Goal: Information Seeking & Learning: Learn about a topic

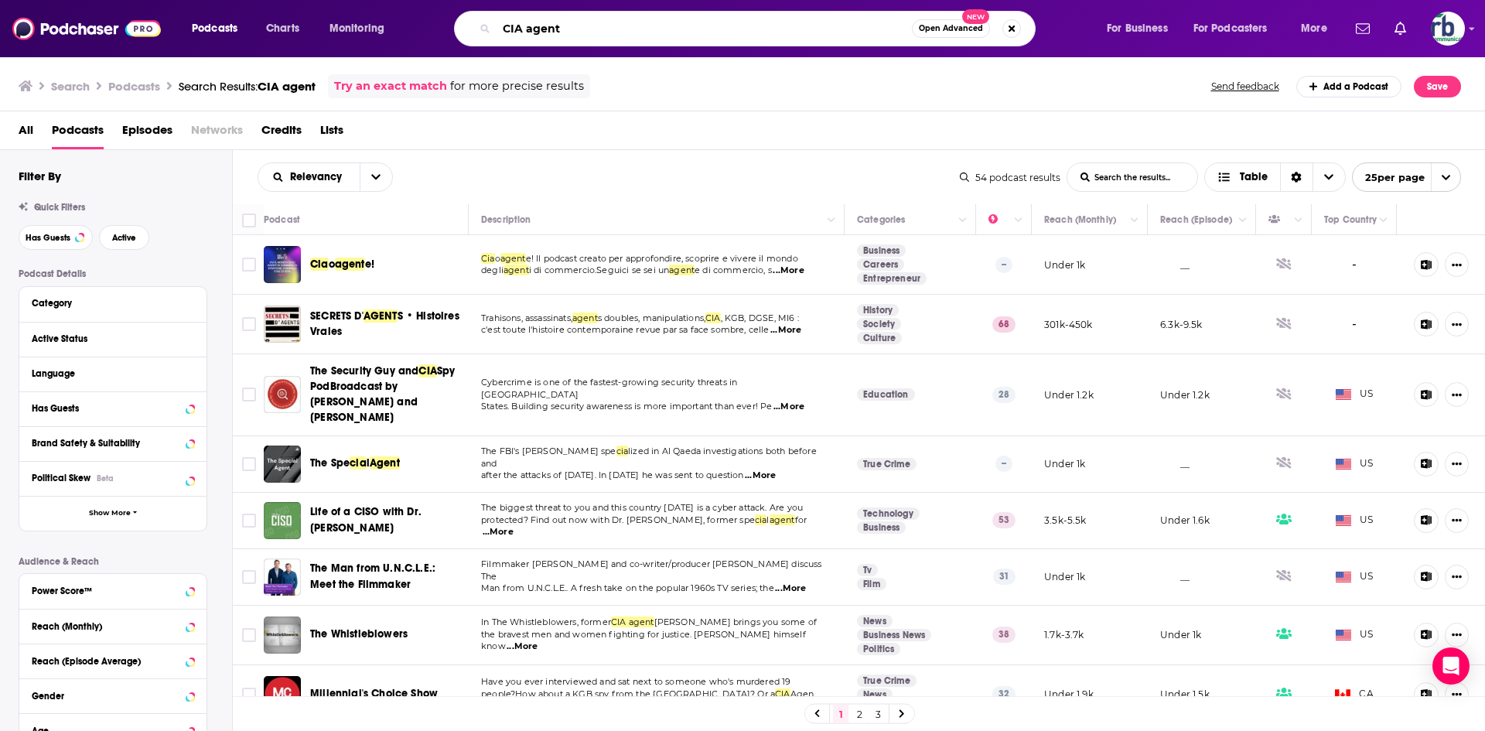
drag, startPoint x: 571, startPoint y: 28, endPoint x: 469, endPoint y: 21, distance: 101.5
click at [469, 21] on div "CIA agent Open Advanced New" at bounding box center [745, 29] width 582 height 36
type input "start making sense"
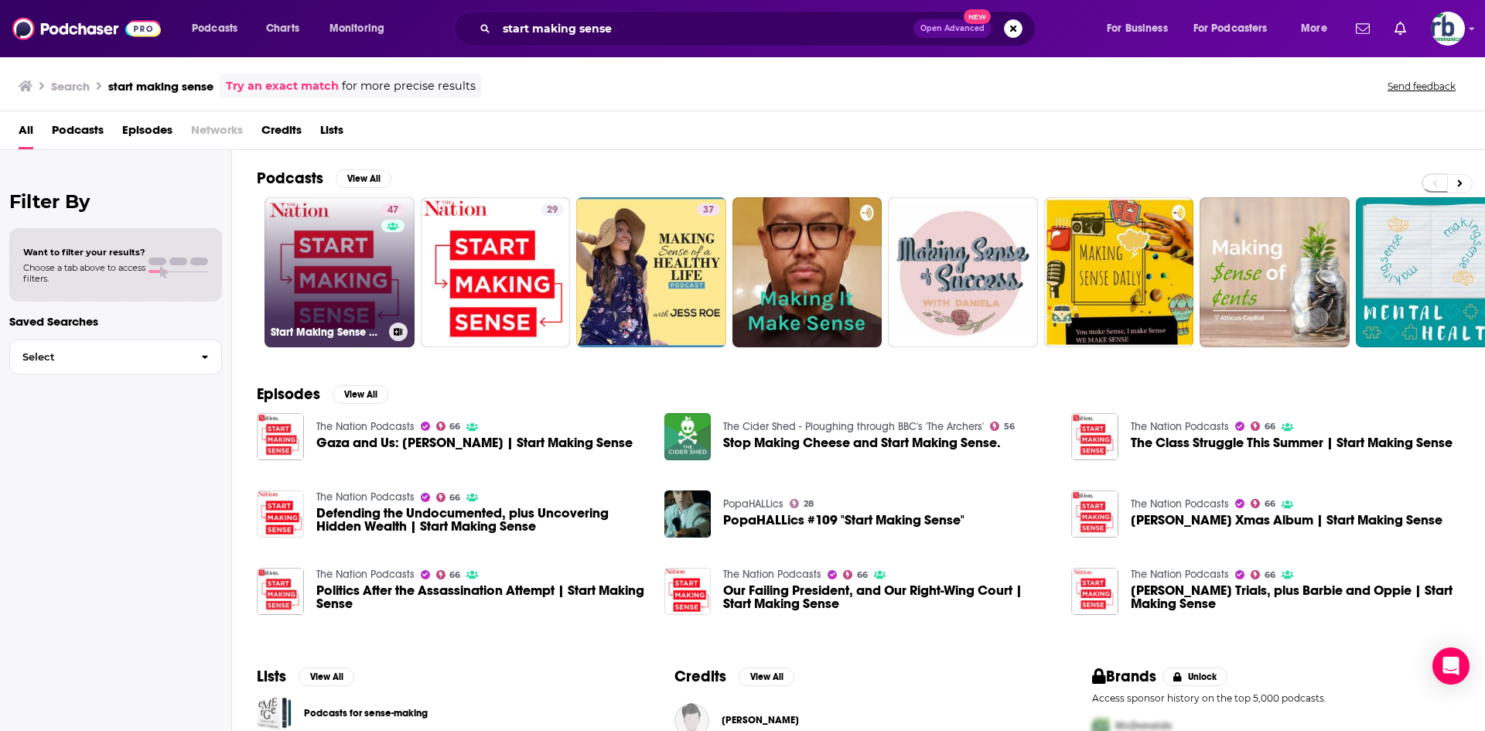
click at [343, 255] on link "47 Start Making Sense with [PERSON_NAME]" at bounding box center [339, 272] width 150 height 150
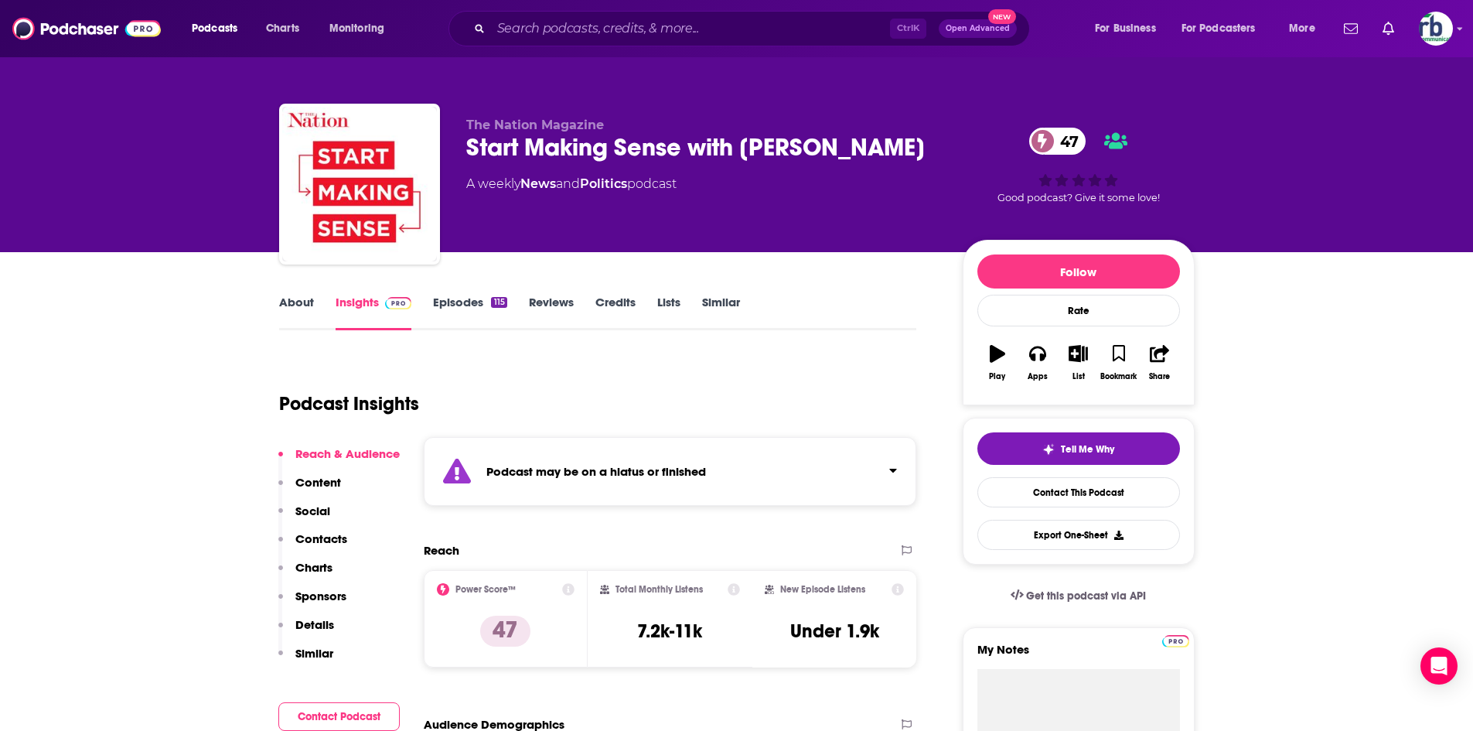
click at [298, 303] on link "About" at bounding box center [296, 313] width 35 height 36
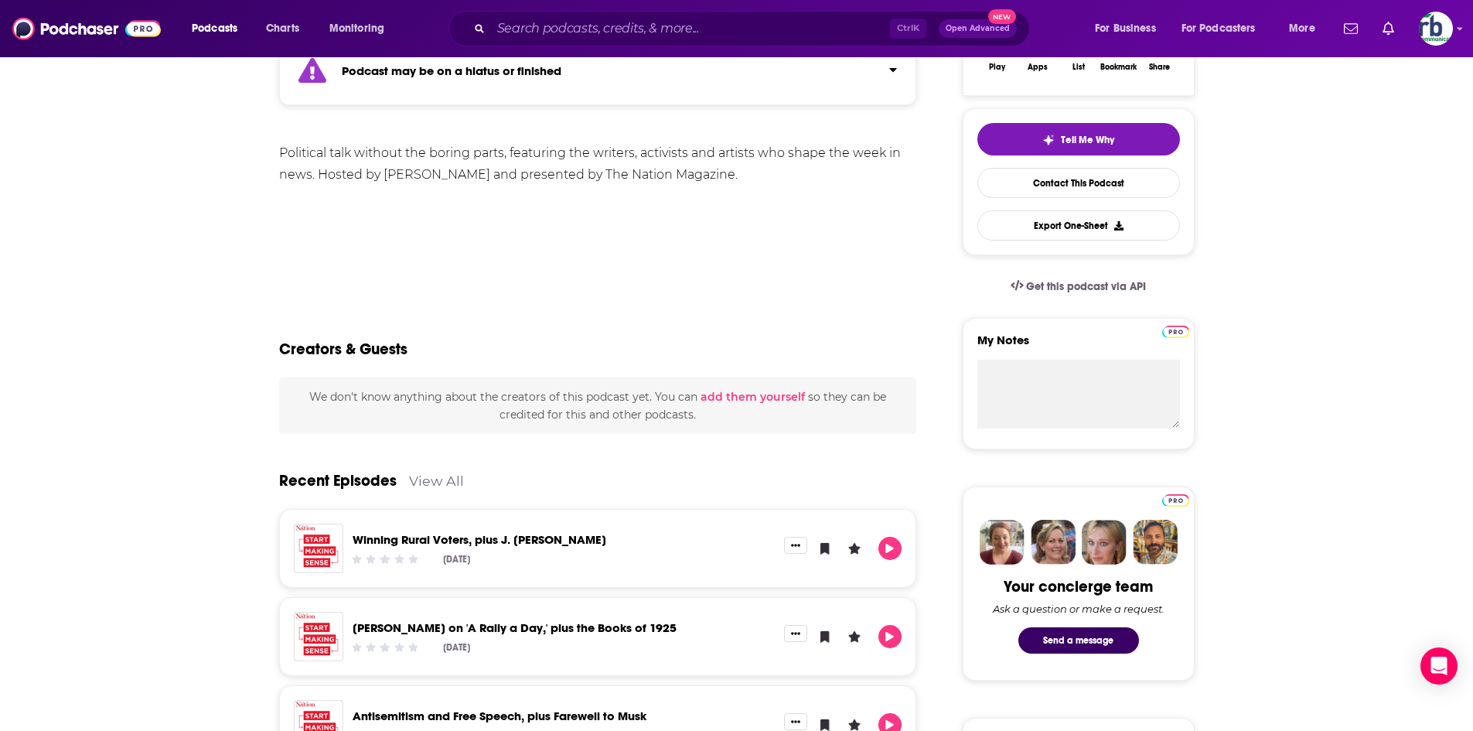
scroll to position [155, 0]
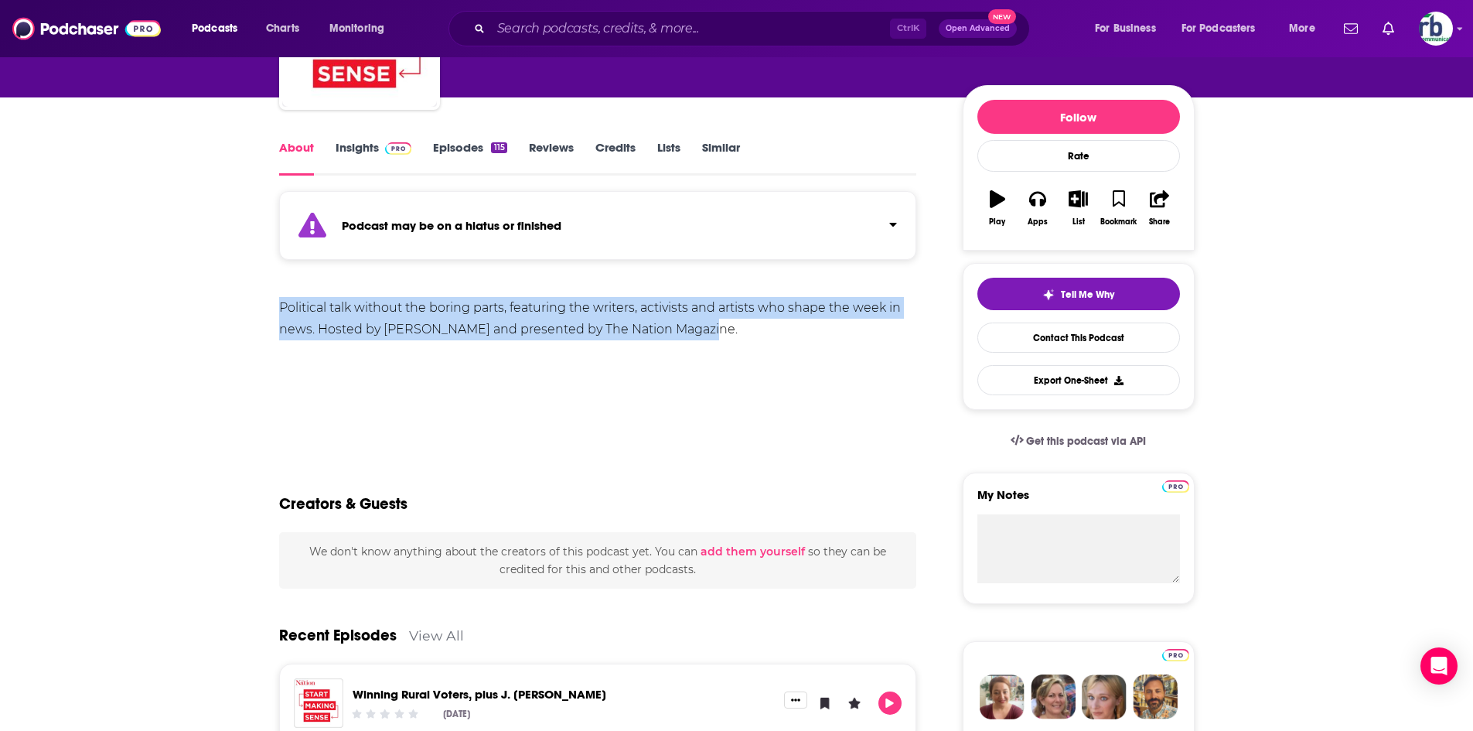
drag, startPoint x: 277, startPoint y: 296, endPoint x: 566, endPoint y: 305, distance: 289.4
copy div "Political talk without the boring parts, featuring the writers, activists and a…"
click at [361, 149] on link "Insights" at bounding box center [374, 158] width 77 height 36
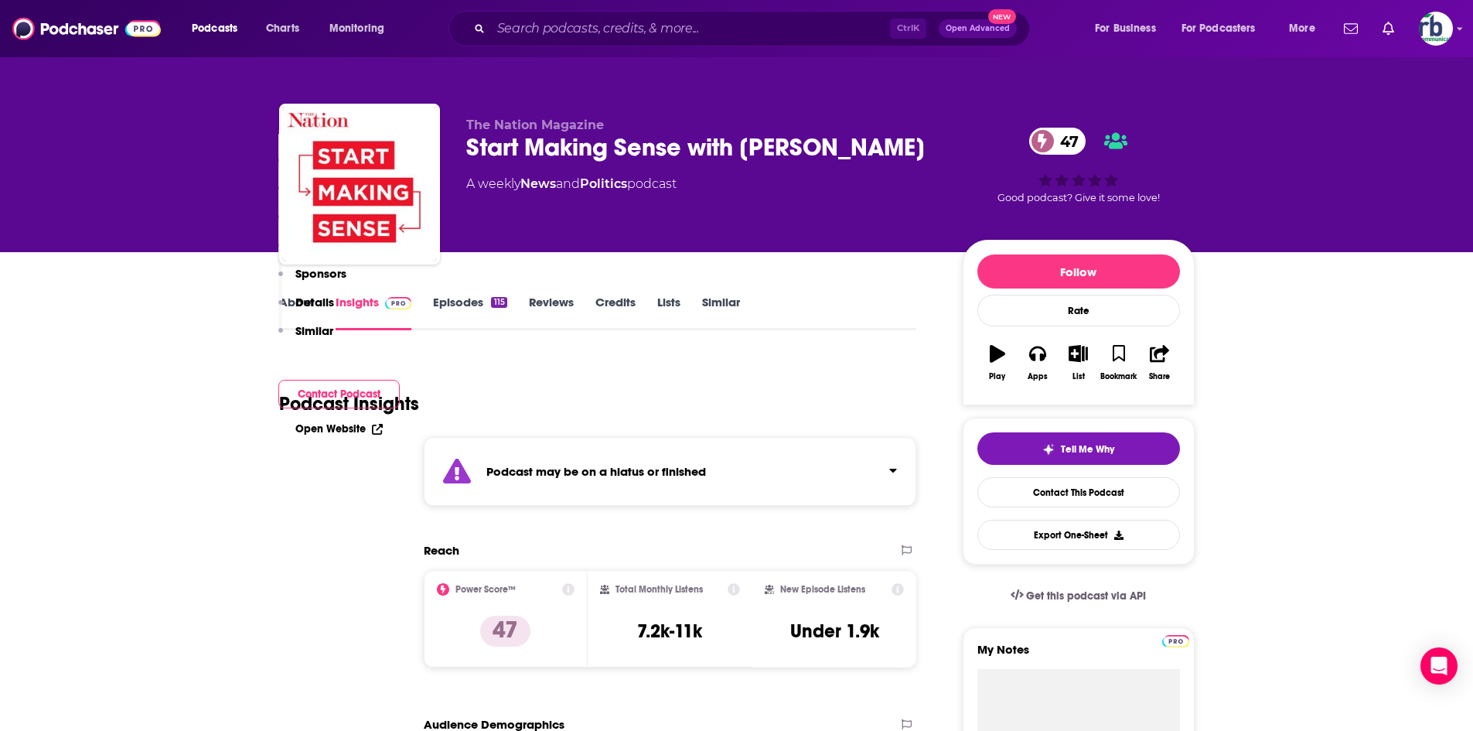
scroll to position [309, 0]
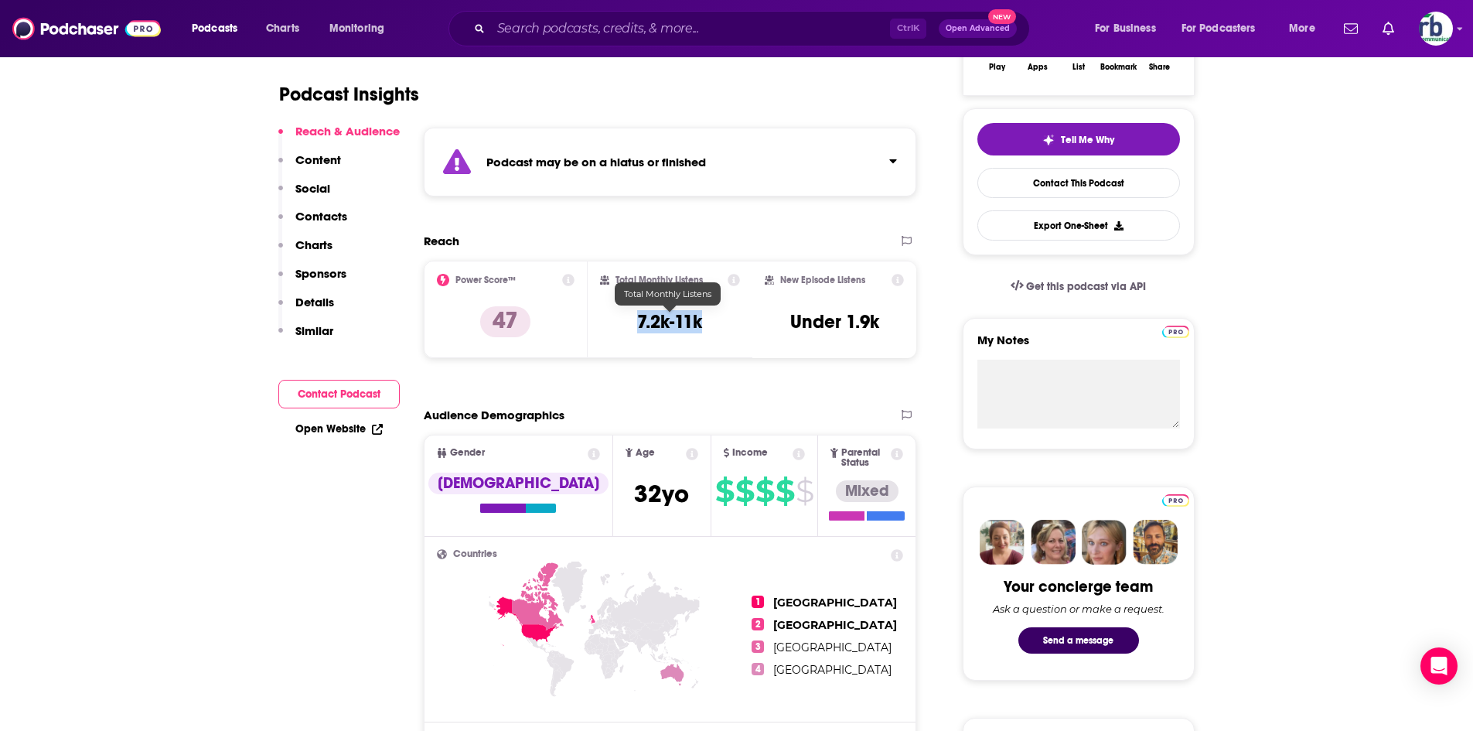
drag, startPoint x: 625, startPoint y: 322, endPoint x: 701, endPoint y: 319, distance: 75.9
click at [701, 319] on div "Total Monthly Listens 7.2k-11k" at bounding box center [670, 309] width 140 height 71
copy h3 "7.2k-11k"
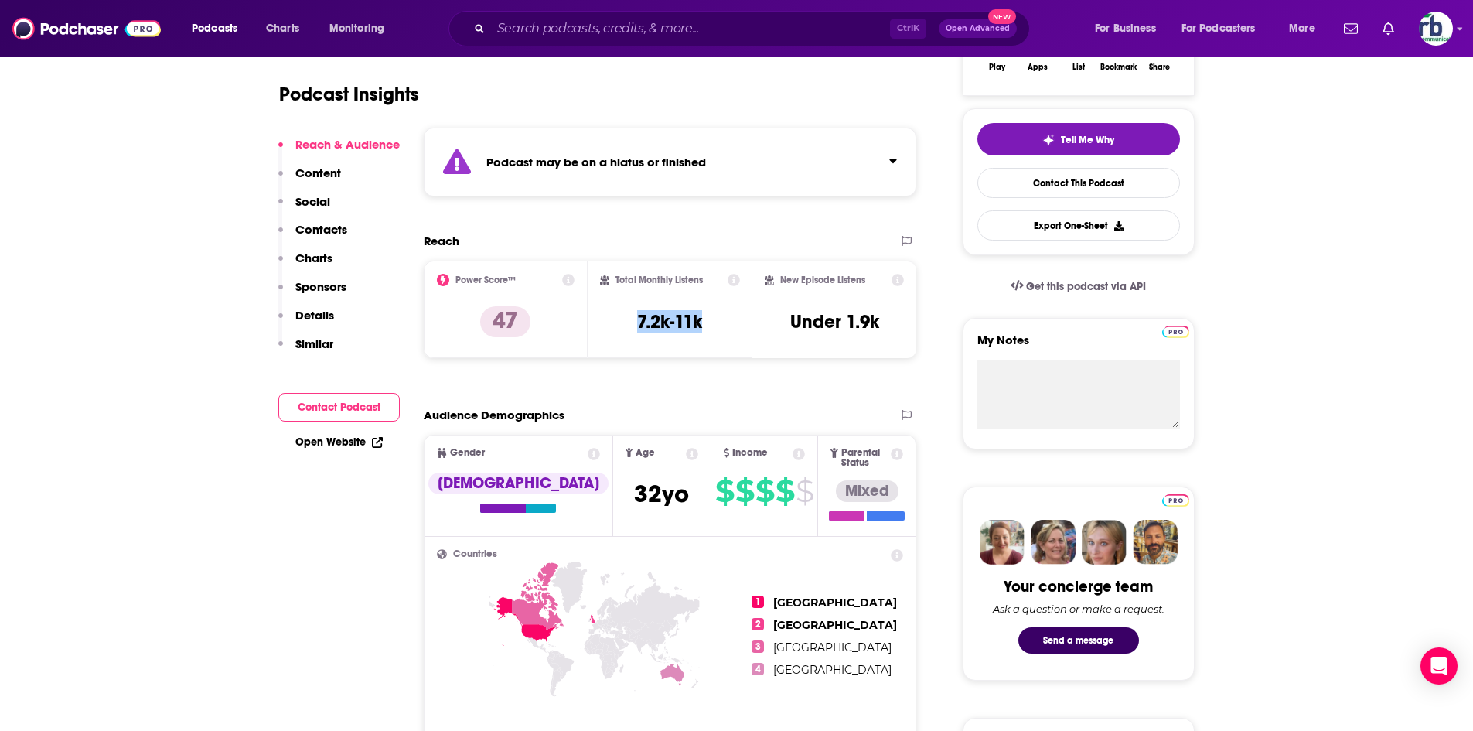
scroll to position [0, 0]
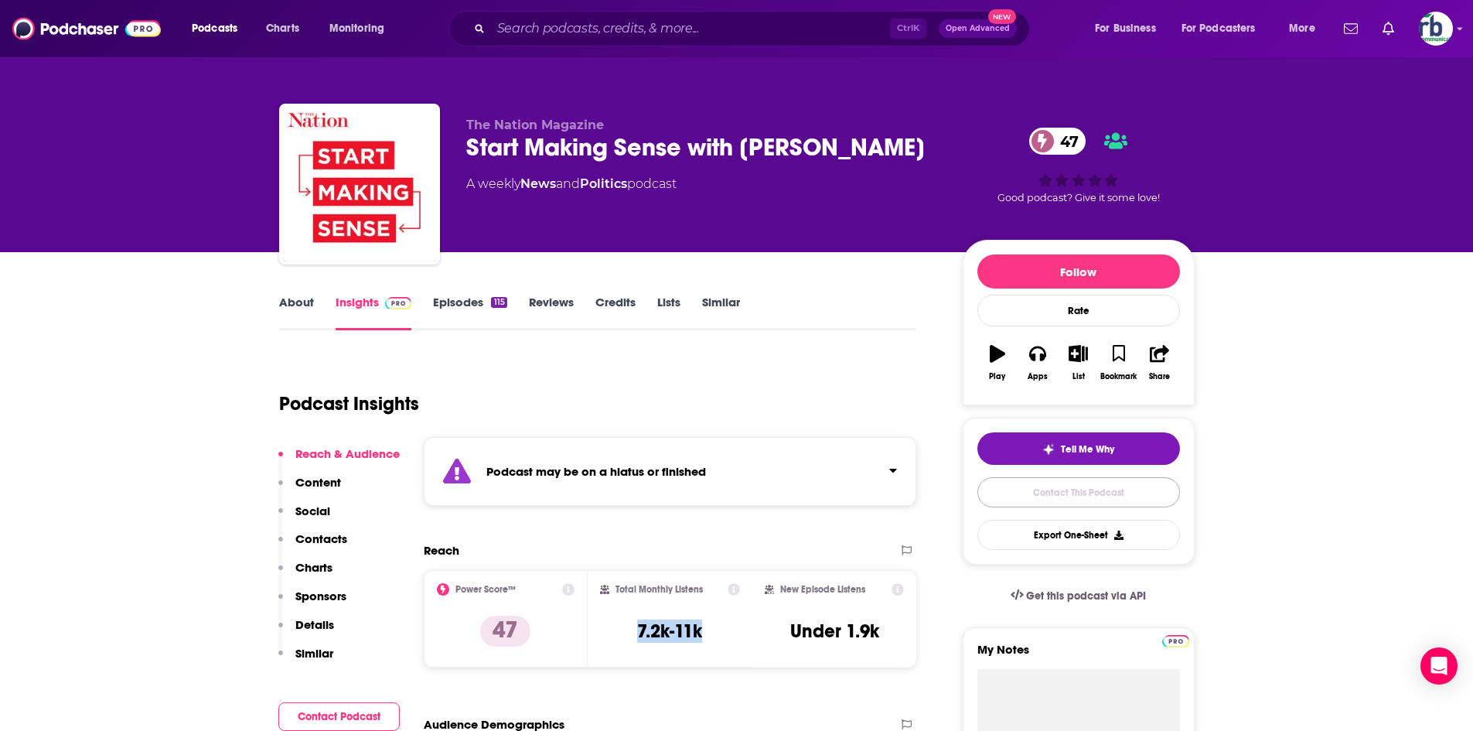
drag, startPoint x: 1086, startPoint y: 491, endPoint x: 1198, endPoint y: 486, distance: 112.3
click at [1086, 491] on link "Contact This Podcast" at bounding box center [1078, 492] width 203 height 30
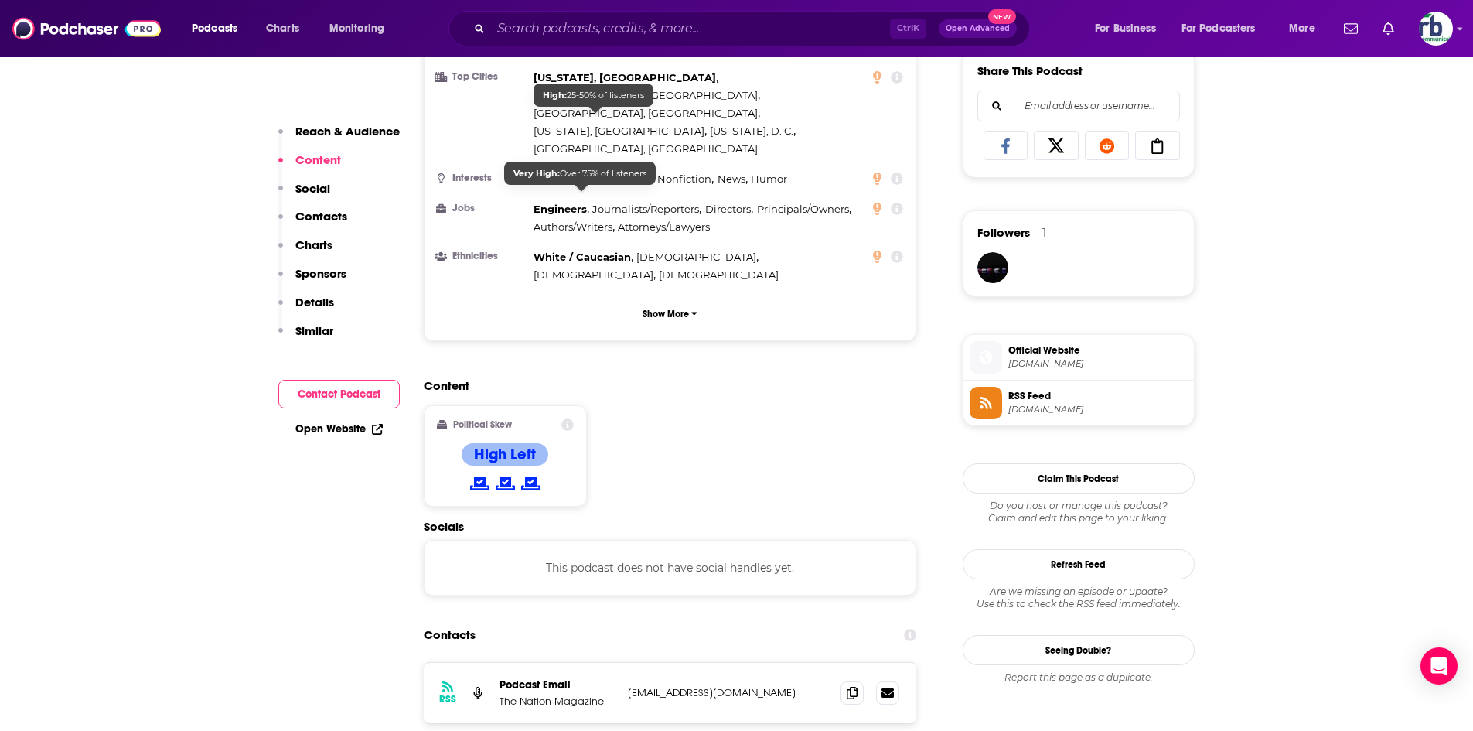
scroll to position [514, 0]
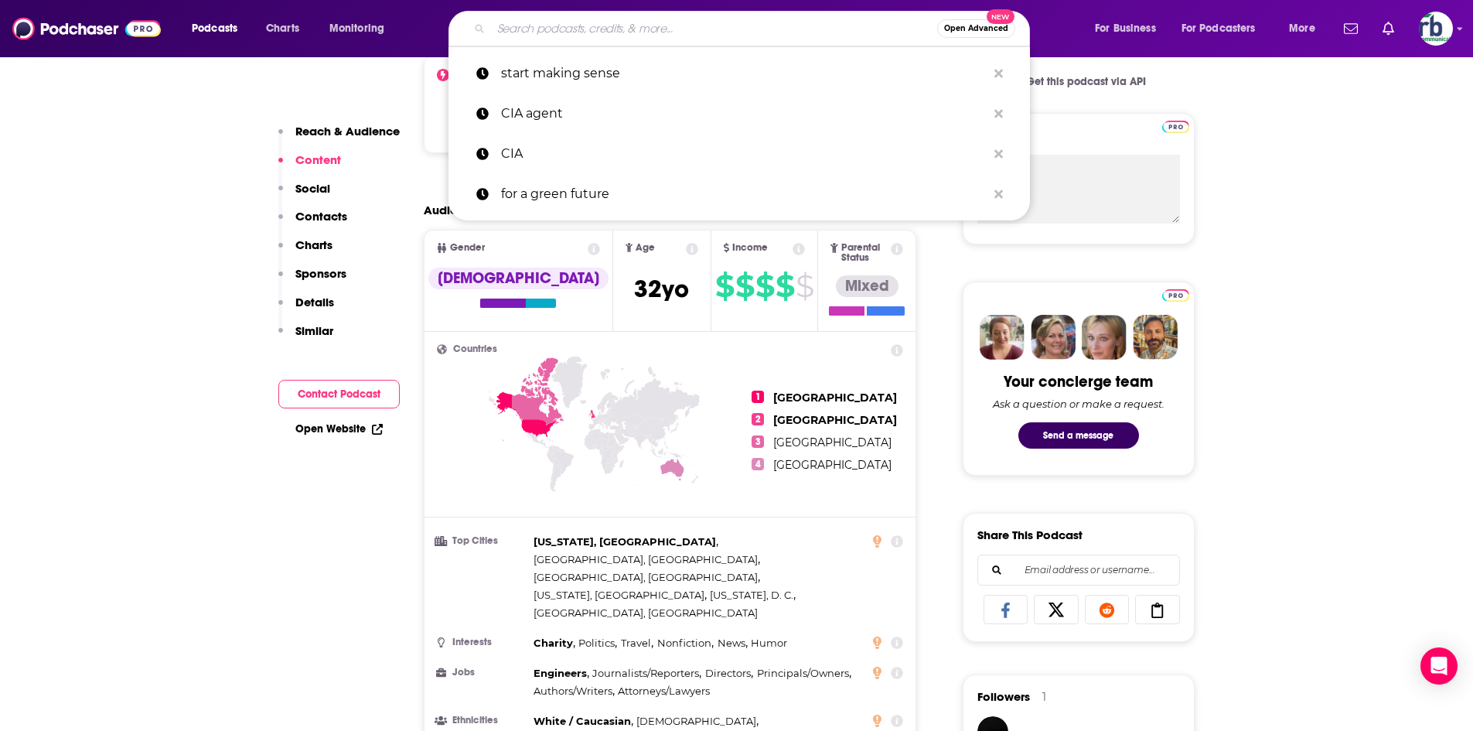
click at [577, 25] on input "Search podcasts, credits, & more..." at bounding box center [714, 28] width 446 height 25
paste input "NOBODY LISTENS TO [PERSON_NAME]"
type input "NOBODY LISTENS TO [PERSON_NAME]"
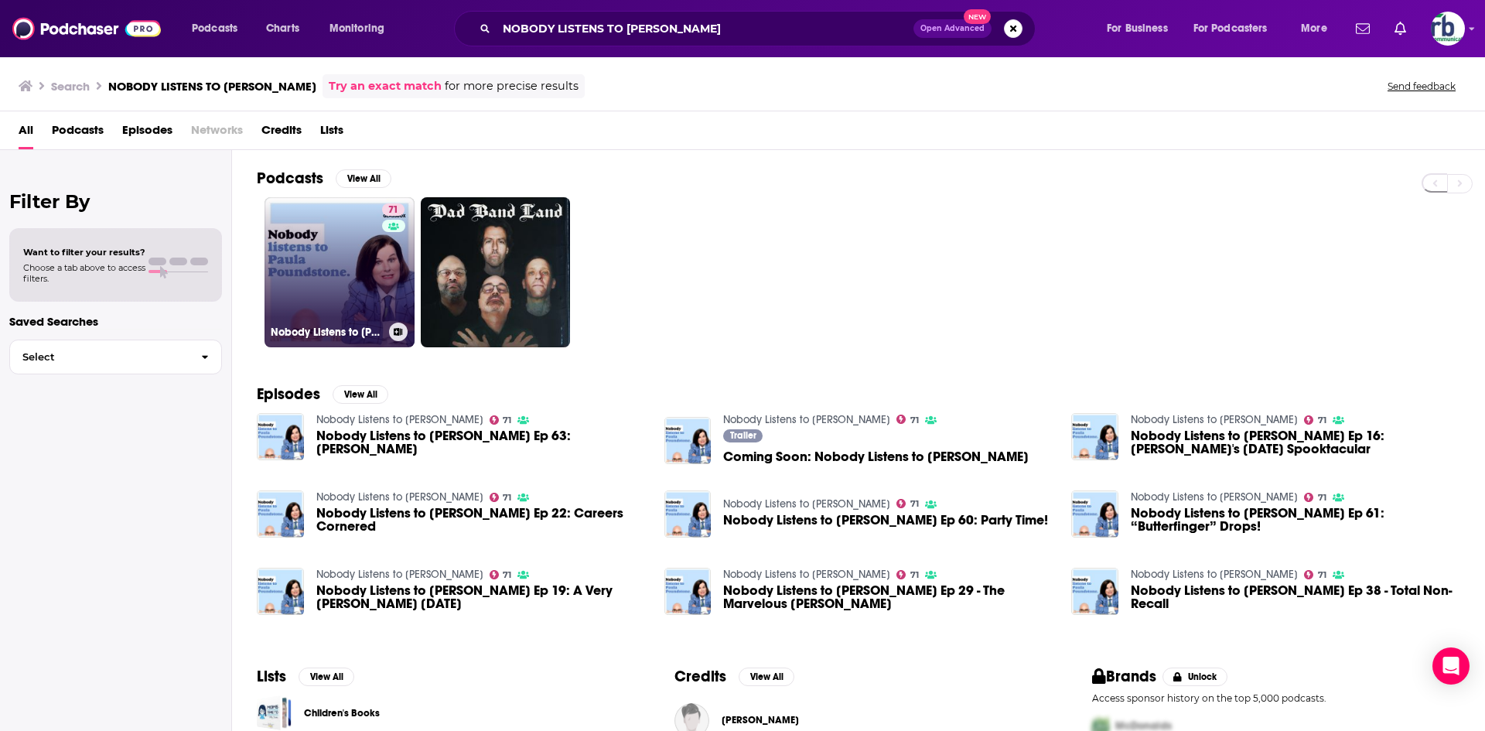
click at [355, 266] on link "71 Nobody Listens to [PERSON_NAME]" at bounding box center [339, 272] width 150 height 150
